Goal: Transaction & Acquisition: Book appointment/travel/reservation

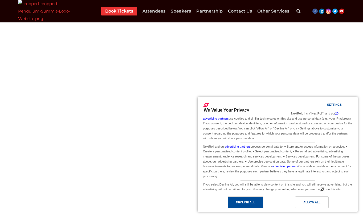
click at [248, 203] on div "Decline All" at bounding box center [245, 202] width 19 height 6
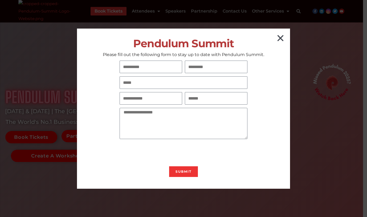
click at [281, 39] on icon "Close" at bounding box center [280, 38] width 9 height 9
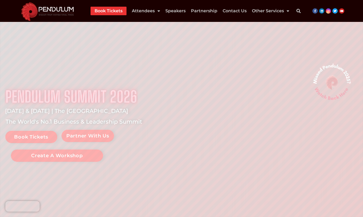
click at [108, 8] on link "Book Tickets" at bounding box center [109, 11] width 28 height 9
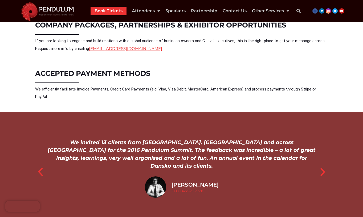
scroll to position [480, 0]
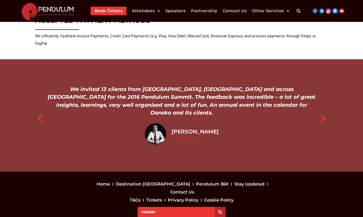
click at [320, 113] on icon "Next slide" at bounding box center [323, 118] width 11 height 11
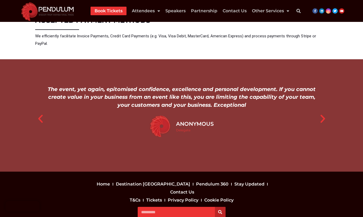
click at [320, 113] on icon "Next slide" at bounding box center [323, 118] width 11 height 11
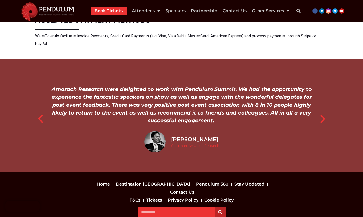
click at [320, 113] on icon "Next slide" at bounding box center [323, 118] width 11 height 11
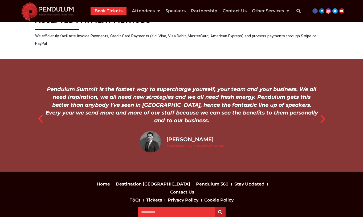
click at [320, 113] on icon "Next slide" at bounding box center [323, 118] width 11 height 11
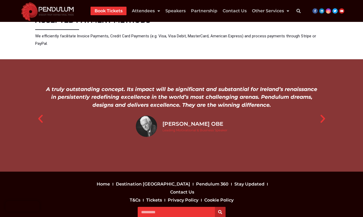
click at [320, 113] on icon "Next slide" at bounding box center [323, 118] width 11 height 11
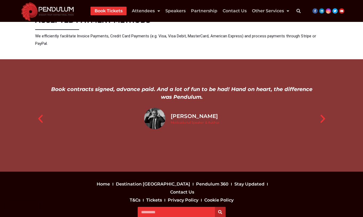
click at [320, 113] on icon "Next slide" at bounding box center [323, 118] width 11 height 11
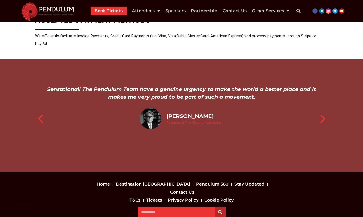
click at [320, 113] on icon "Next slide" at bounding box center [323, 118] width 11 height 11
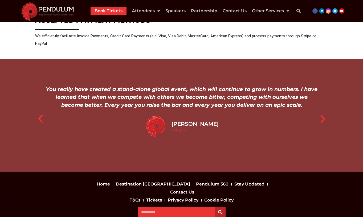
click at [320, 113] on icon "Next slide" at bounding box center [323, 118] width 11 height 11
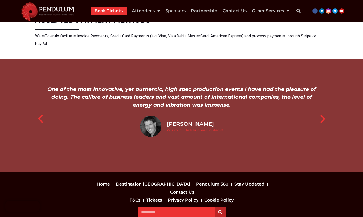
click at [320, 113] on icon "Next slide" at bounding box center [323, 118] width 11 height 11
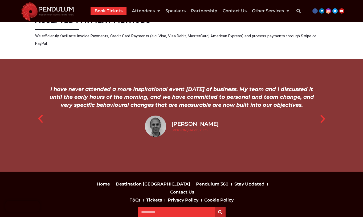
click at [320, 113] on icon "Next slide" at bounding box center [323, 118] width 11 height 11
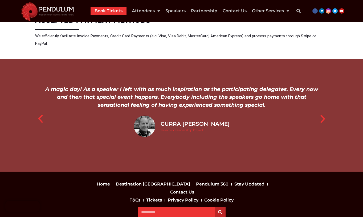
click at [320, 113] on icon "Next slide" at bounding box center [323, 118] width 11 height 11
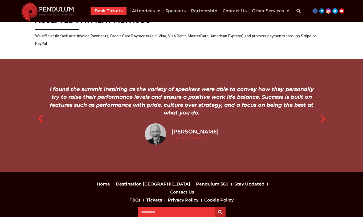
click at [320, 113] on icon "Next slide" at bounding box center [323, 118] width 11 height 11
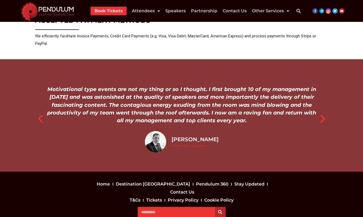
click at [320, 113] on icon "Next slide" at bounding box center [323, 118] width 11 height 11
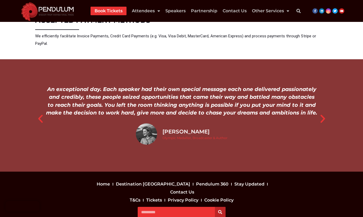
click at [196, 188] on link "Contact Us" at bounding box center [182, 192] width 27 height 8
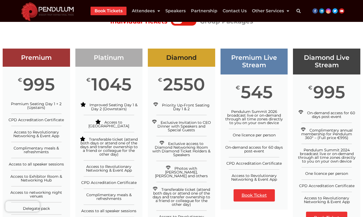
scroll to position [0, 0]
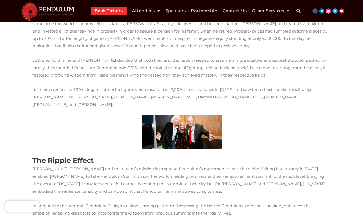
scroll to position [240, 0]
click at [194, 121] on img at bounding box center [182, 131] width 80 height 33
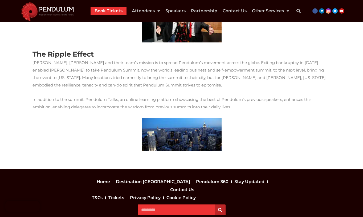
scroll to position [367, 0]
